Goal: Ask a question: Seek information or help from site administrators or community

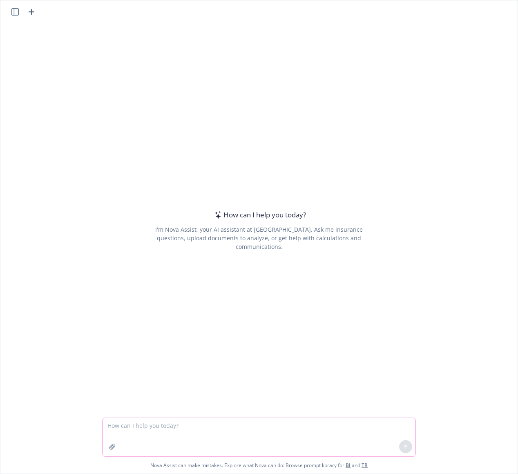
paste textarea "Do you know if an employee can use their PTO at the end of their parental leave…"
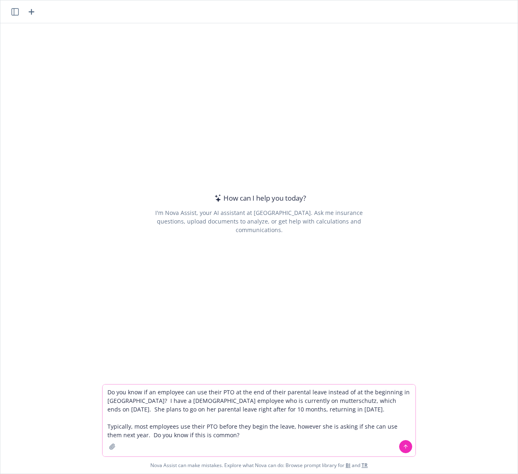
type textarea "Do you know if an employee can use their PTO at the end of their parental leave…"
click at [403, 445] on icon at bounding box center [406, 447] width 6 height 6
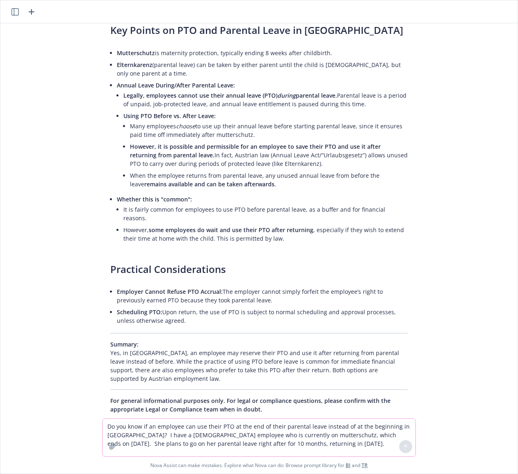
scroll to position [118, 0]
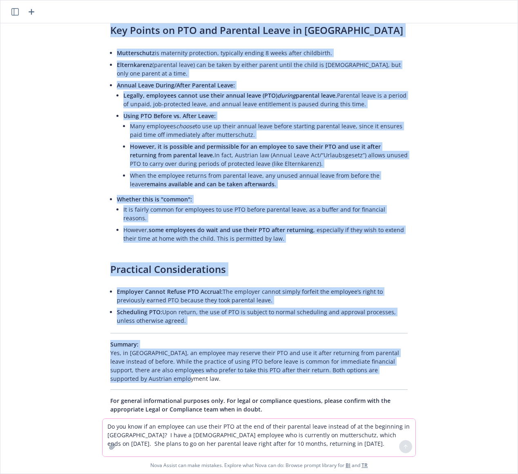
drag, startPoint x: 104, startPoint y: 105, endPoint x: 285, endPoint y: 367, distance: 318.9
click at [285, 367] on div "Here’s what’s relevant for Austria regarding parental leave ("Elternkarenz") an…" at bounding box center [259, 202] width 314 height 430
copy div "Lore’i dolo’s ametcons adi Elitsed doeiusmod temporin utlab ("Etdoloremagn") al…"
